Goal: Find specific page/section: Find specific page/section

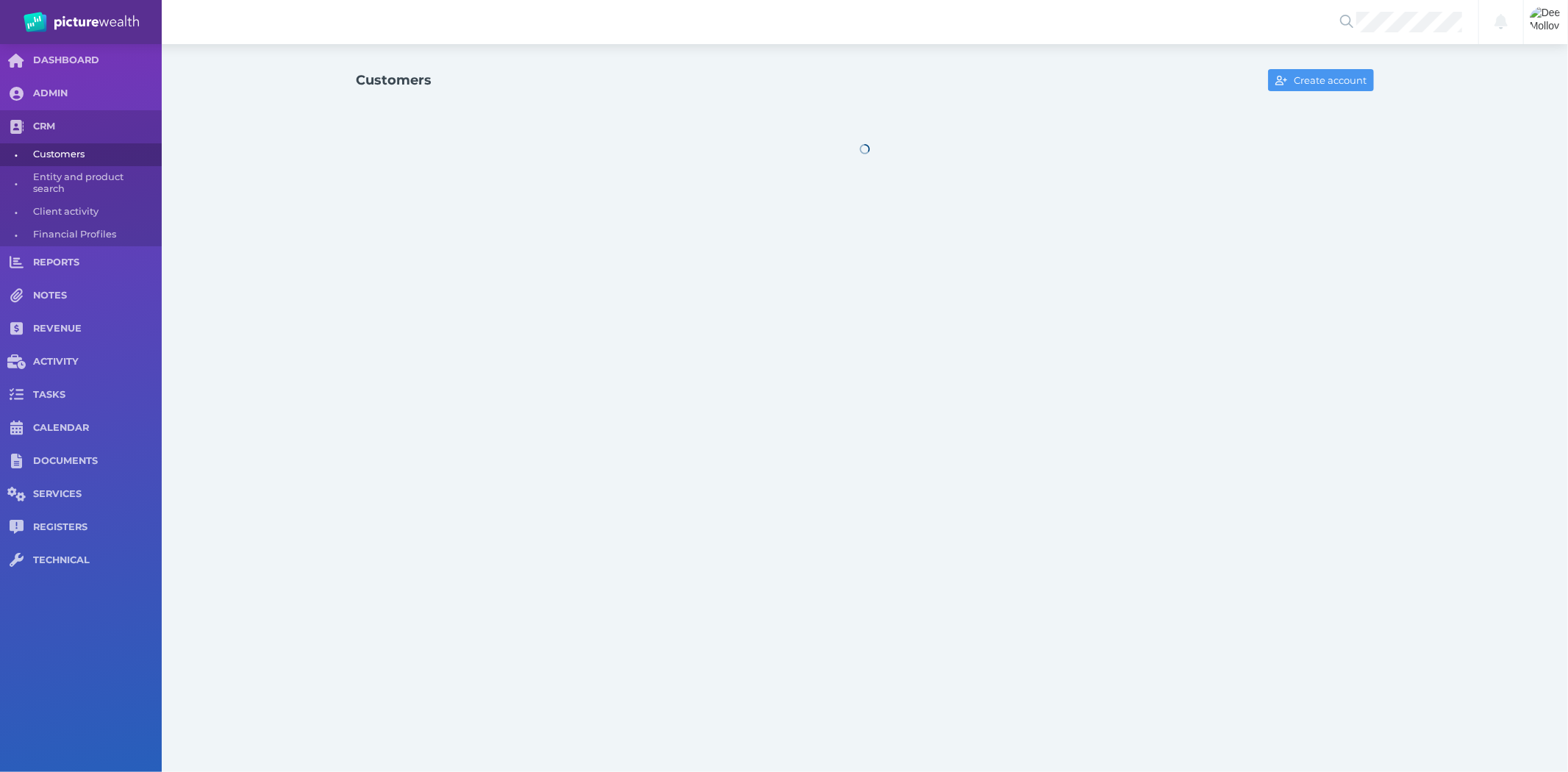
select select "25"
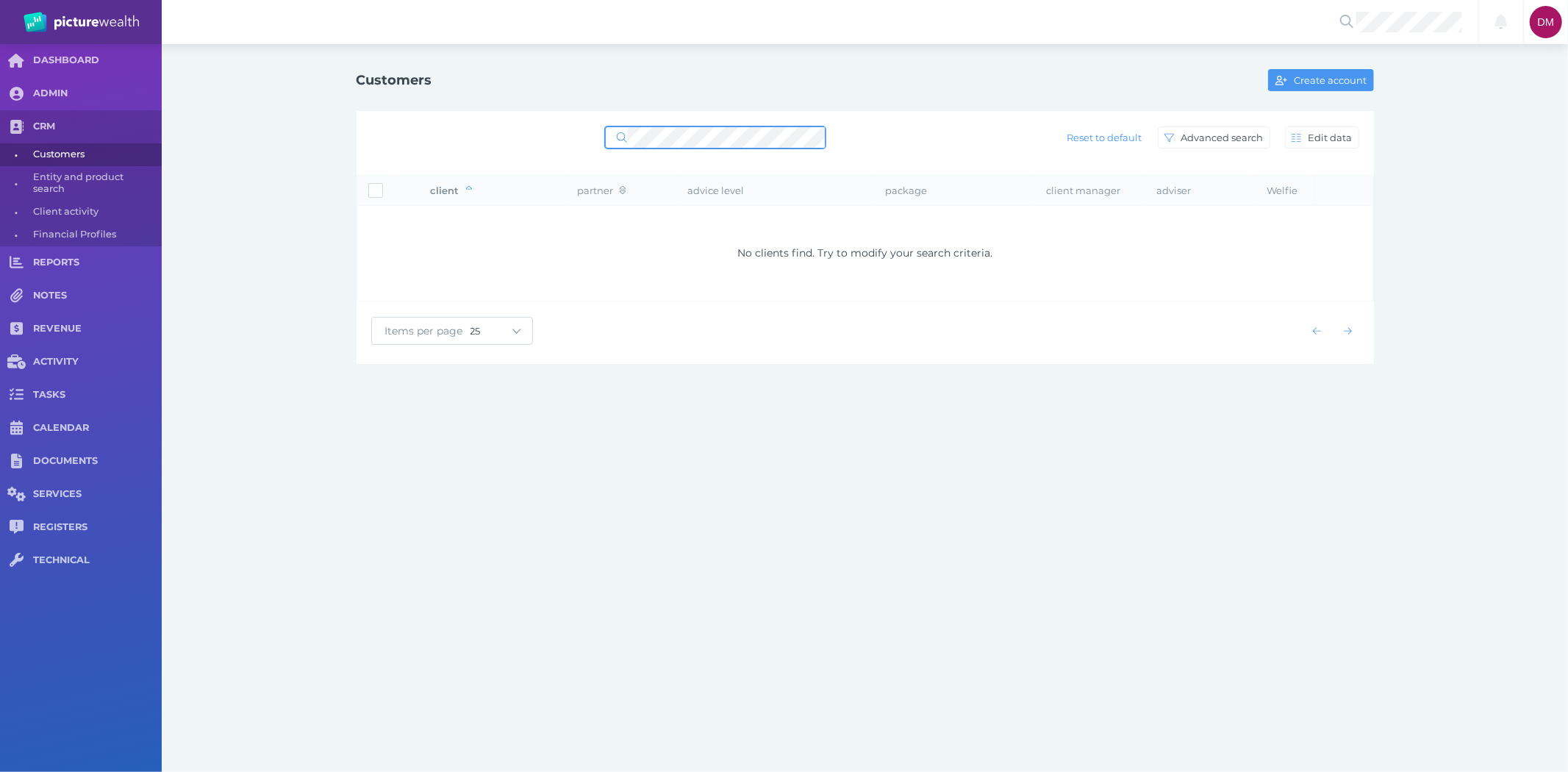
click at [473, 135] on div "Reset to default Advanced search Edit data" at bounding box center [865, 137] width 988 height 31
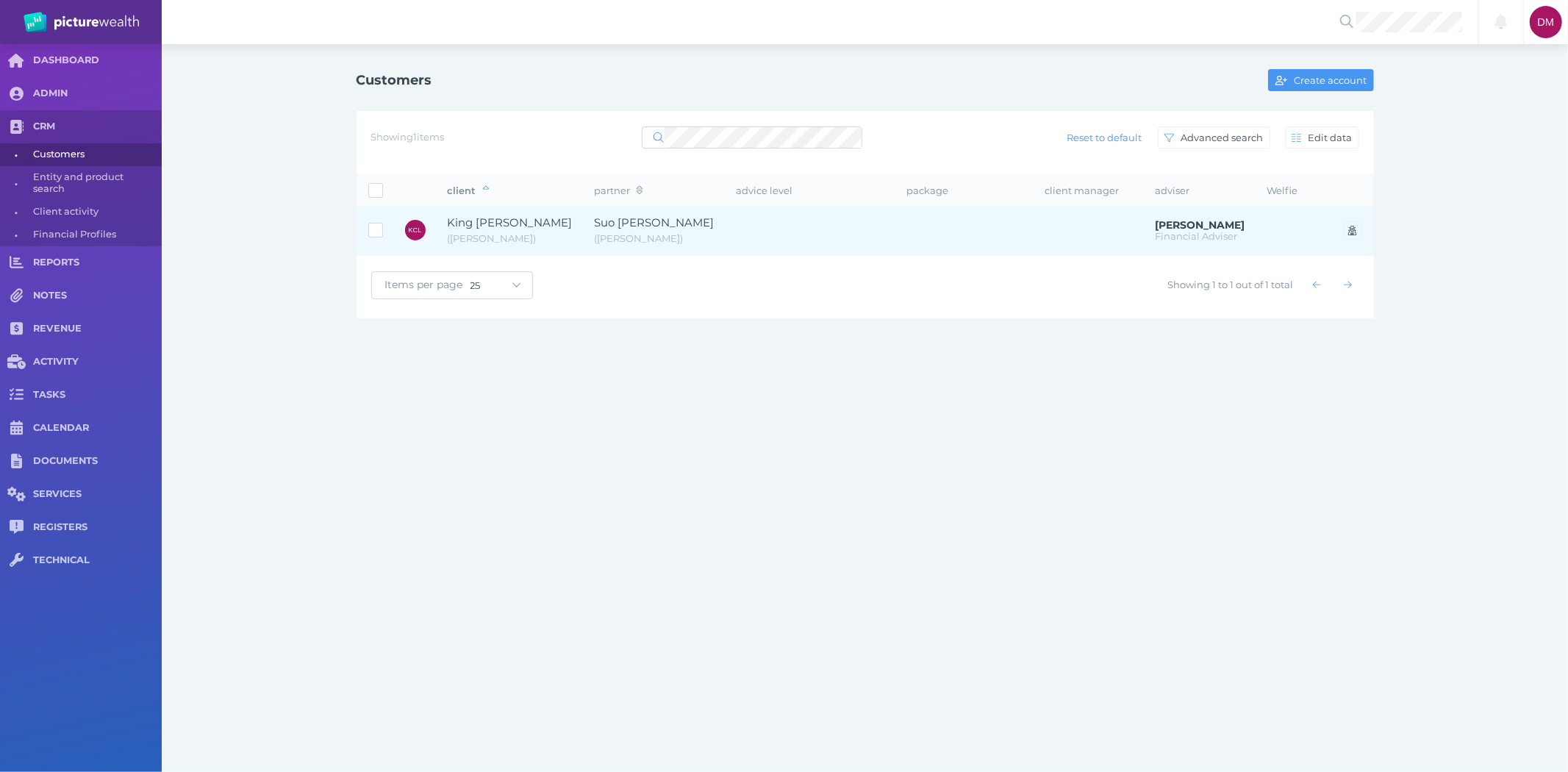
click at [474, 224] on span "King [PERSON_NAME]" at bounding box center [510, 222] width 125 height 14
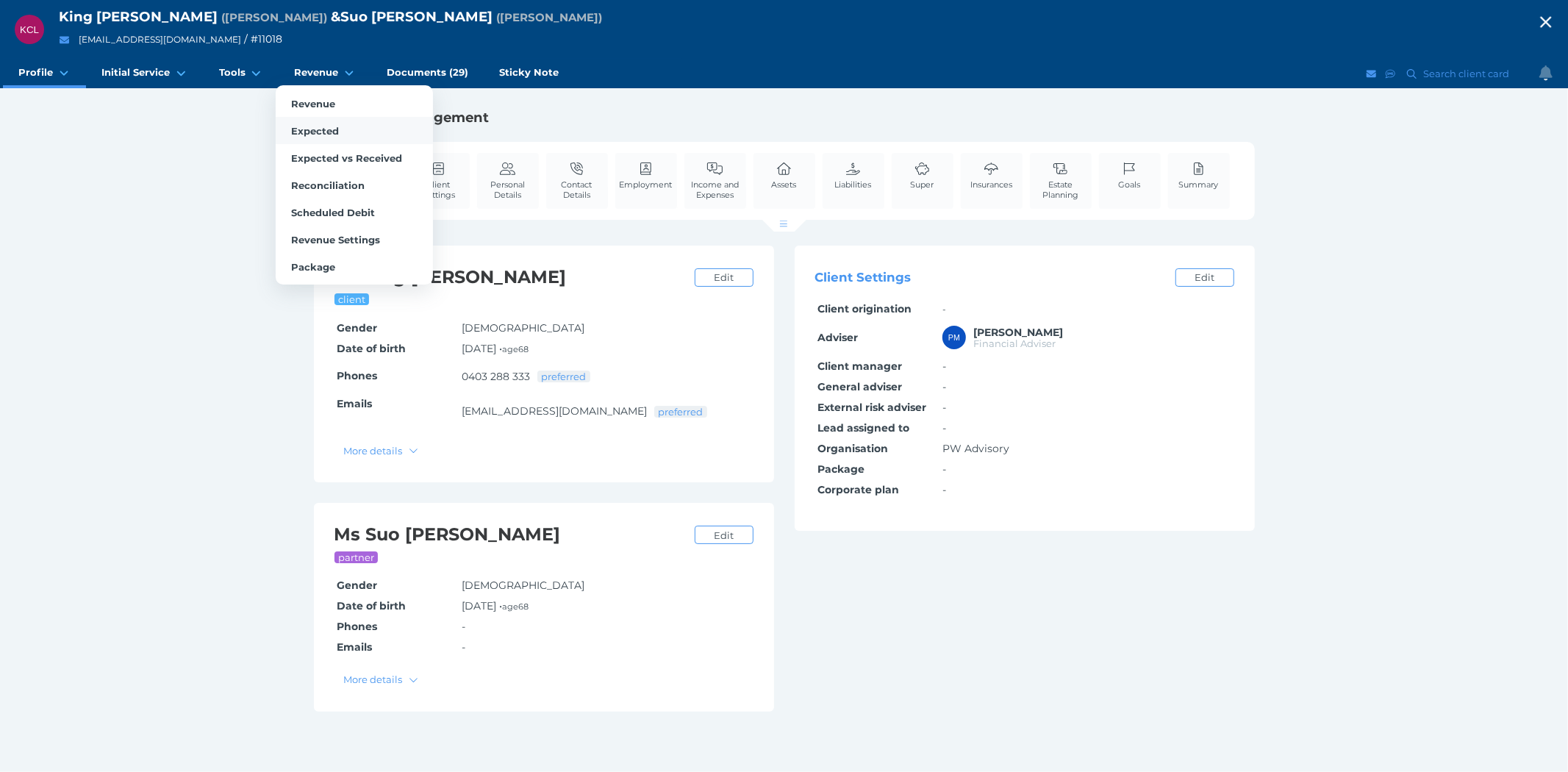
drag, startPoint x: 315, startPoint y: 99, endPoint x: 335, endPoint y: 125, distance: 32.5
click at [315, 99] on span "Revenue" at bounding box center [313, 104] width 44 height 12
select select "25"
